Goal: Navigation & Orientation: Find specific page/section

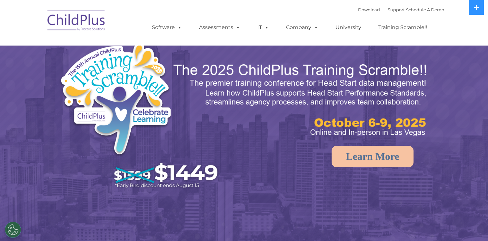
select select "MEDIUM"
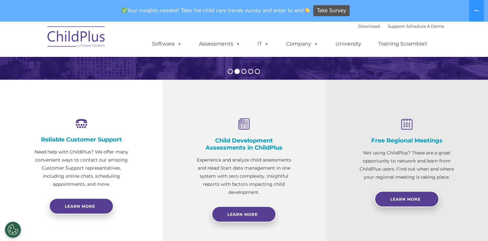
scroll to position [206, 0]
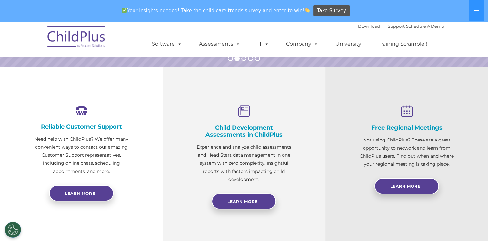
drag, startPoint x: 486, startPoint y: 54, endPoint x: 485, endPoint y: 48, distance: 5.6
click at [485, 48] on nav "Download Support | Schedule A Demo  MENU MENU Software ChildPlus: The original…" at bounding box center [244, 38] width 488 height 35
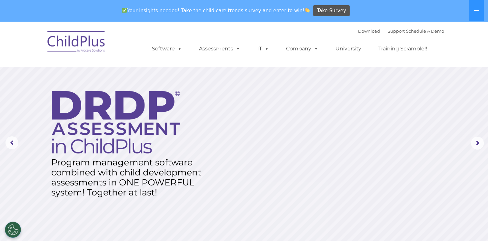
scroll to position [0, 0]
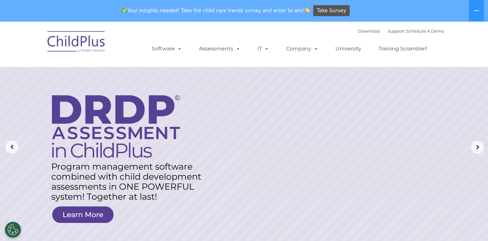
click at [80, 43] on img at bounding box center [76, 42] width 64 height 32
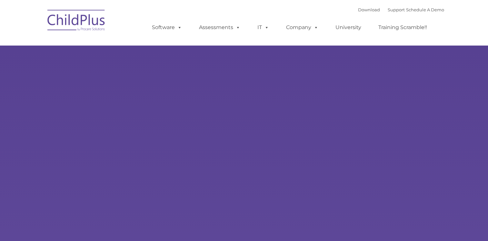
select select "MEDIUM"
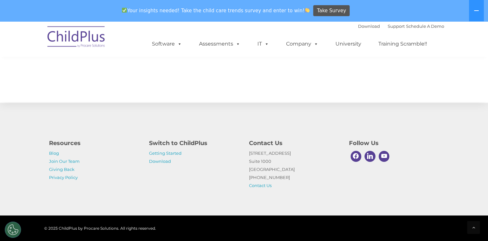
scroll to position [734, 0]
